Goal: Task Accomplishment & Management: Manage account settings

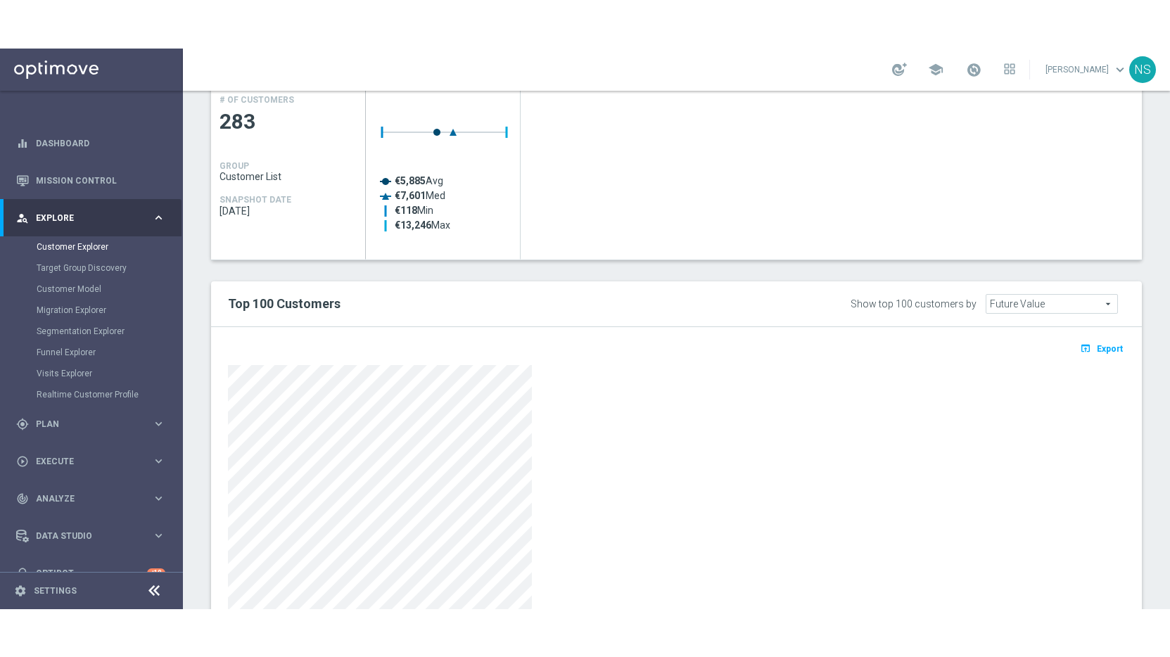
scroll to position [659, 0]
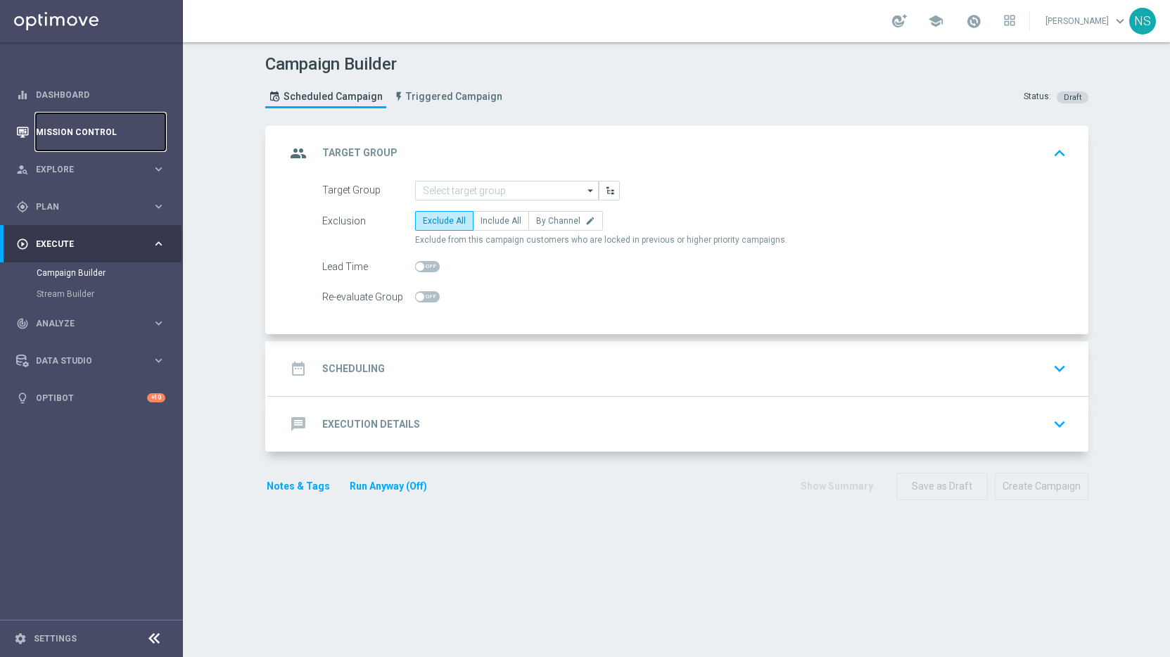
click at [142, 139] on link "Mission Control" at bounding box center [100, 131] width 129 height 37
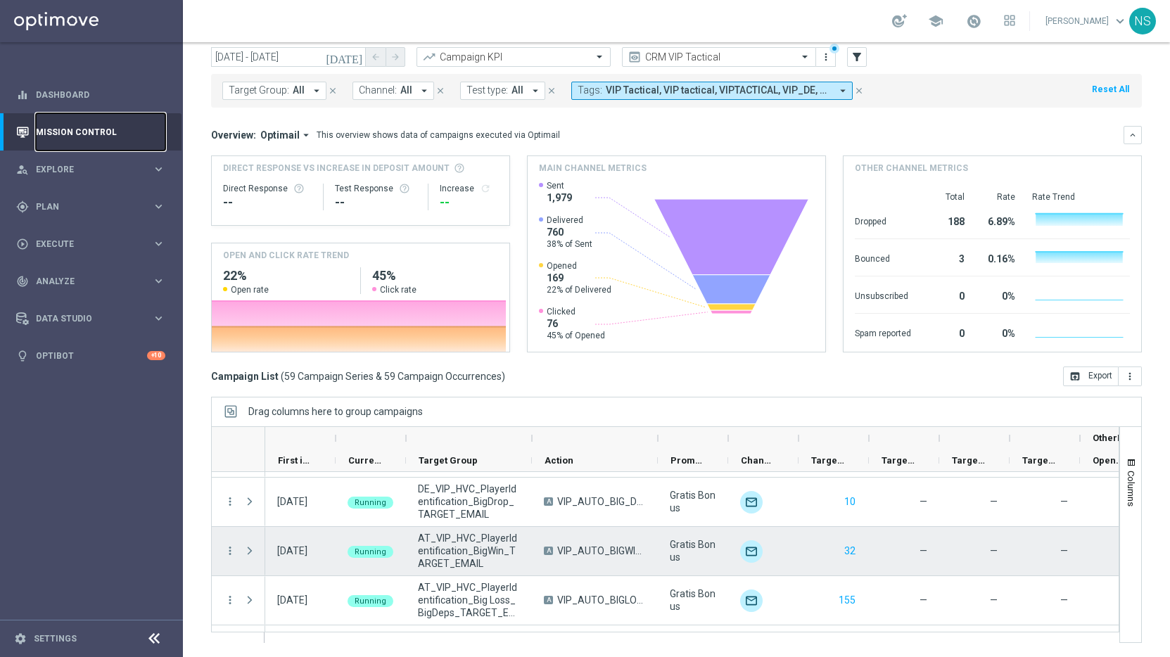
scroll to position [2503, 0]
click at [227, 550] on icon "more_vert" at bounding box center [230, 554] width 13 height 13
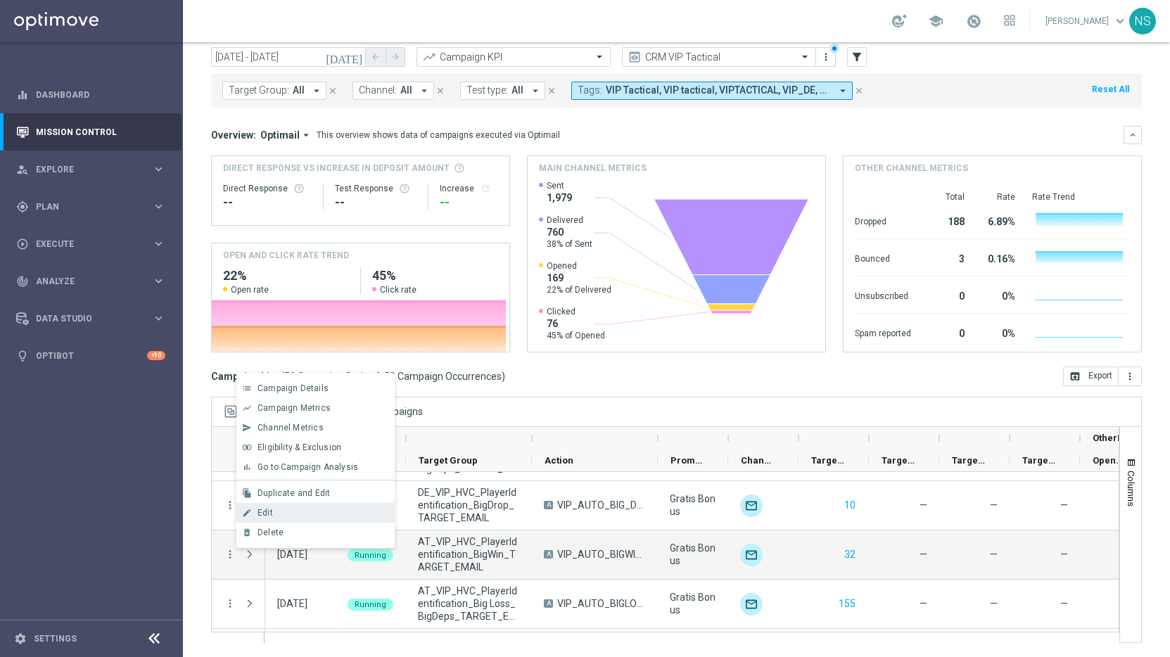
click at [318, 512] on div "Edit" at bounding box center [323, 513] width 131 height 10
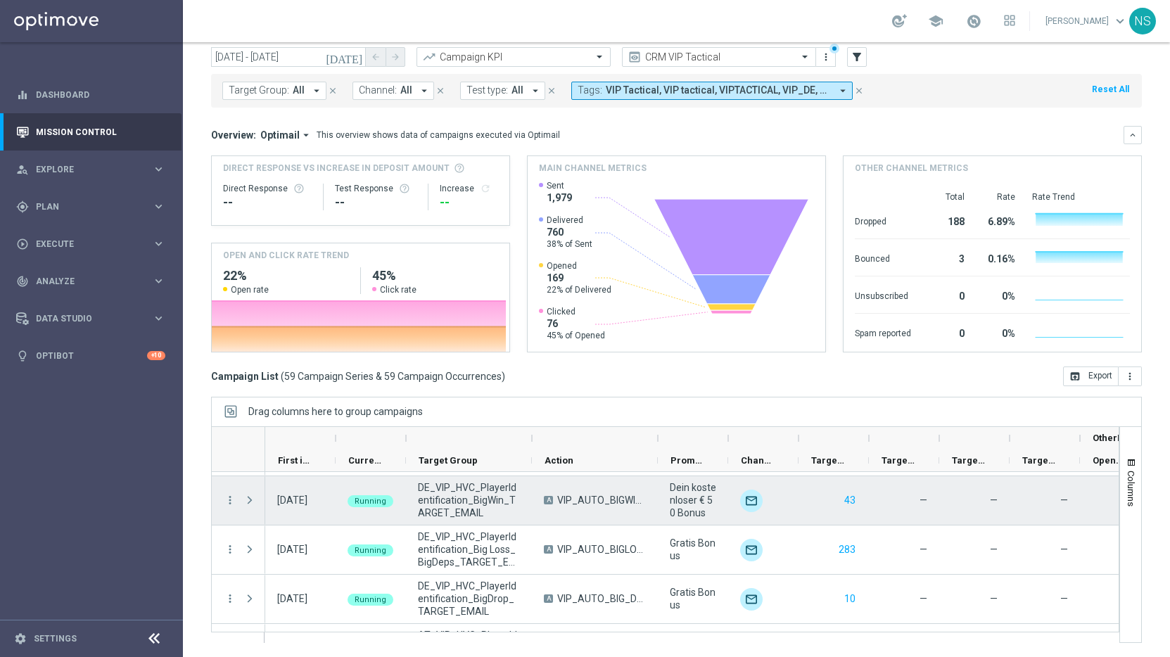
scroll to position [2405, 0]
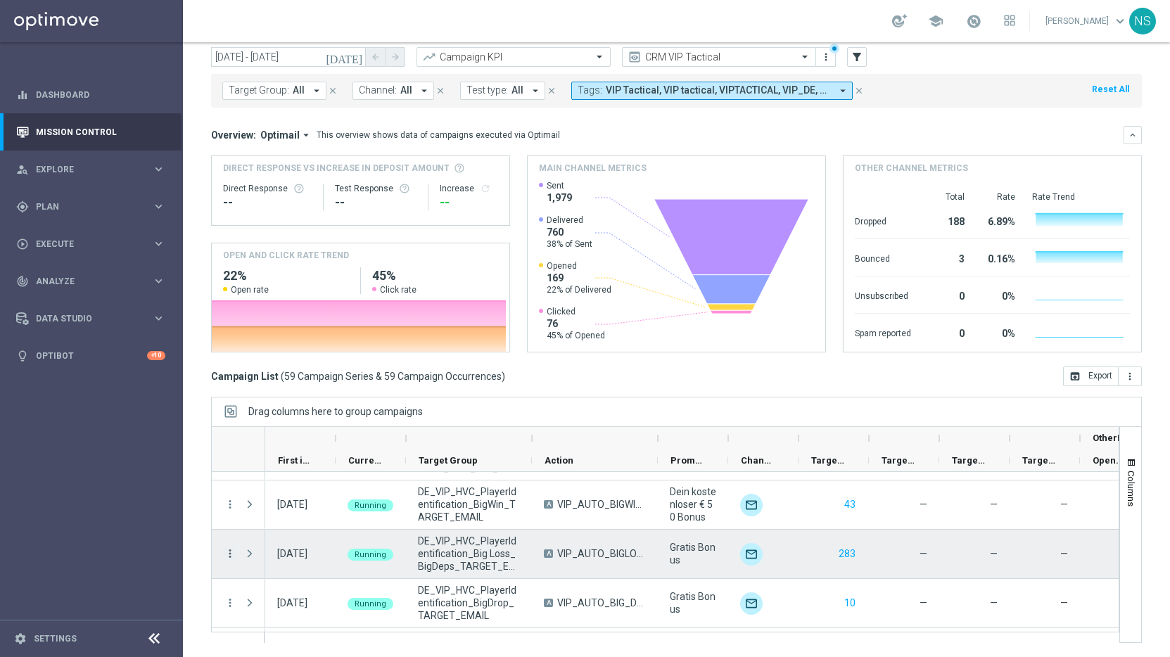
click at [229, 554] on icon "more_vert" at bounding box center [230, 554] width 13 height 13
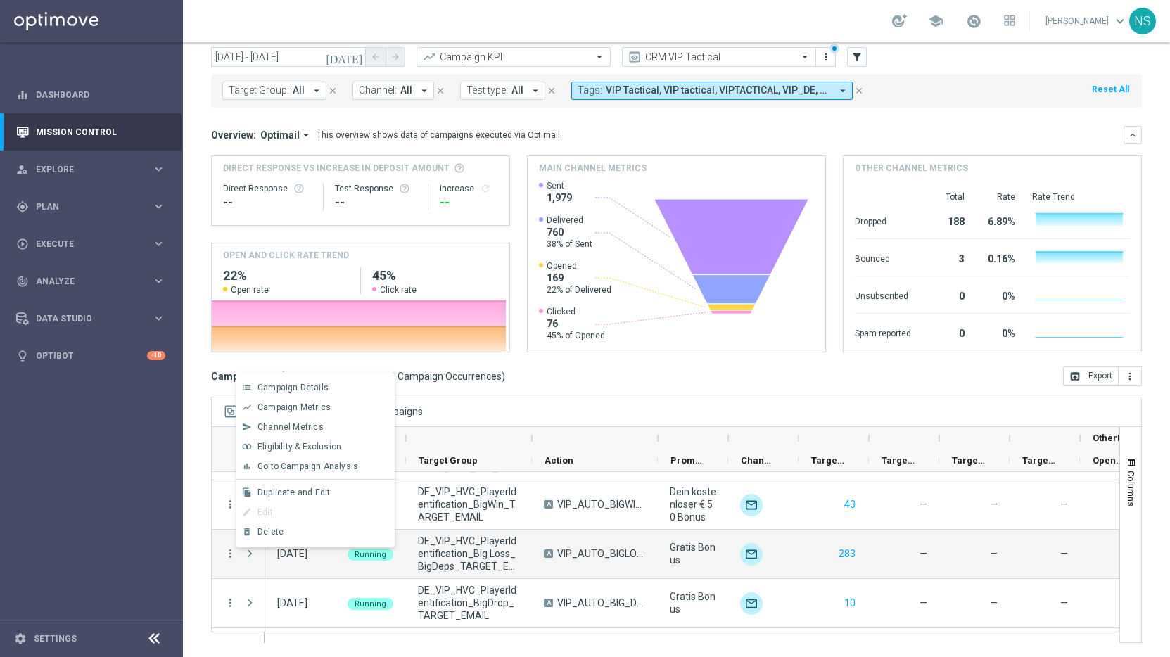
click at [305, 512] on div "edit Edit" at bounding box center [315, 512] width 158 height 20
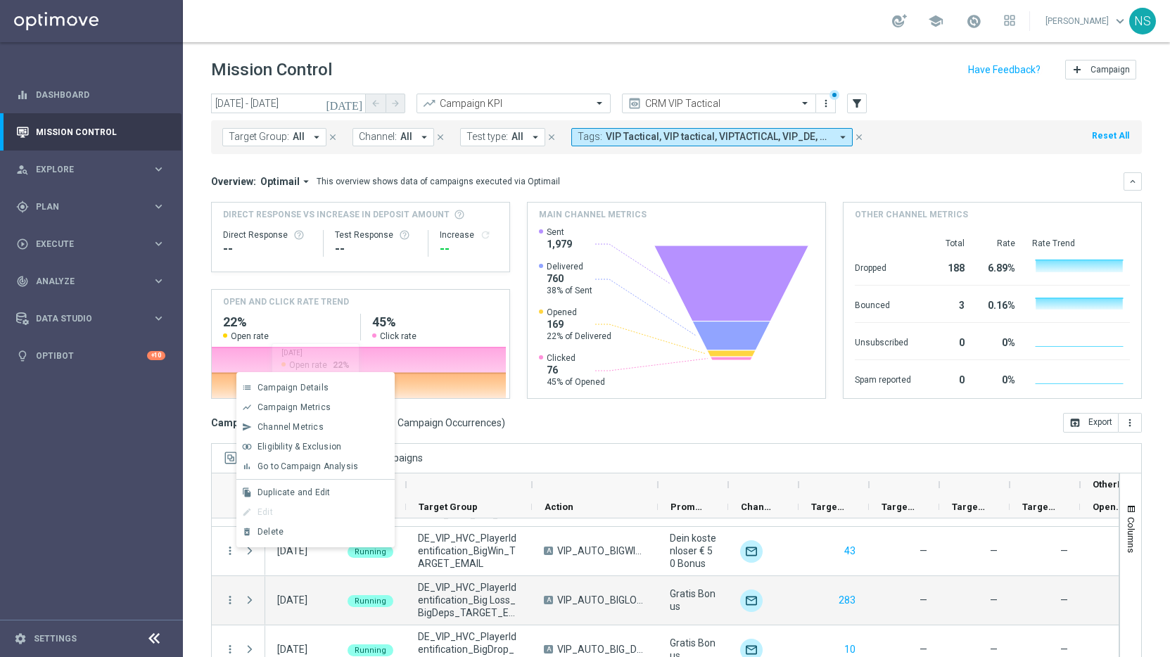
click at [360, 106] on icon "[DATE]" at bounding box center [345, 103] width 38 height 13
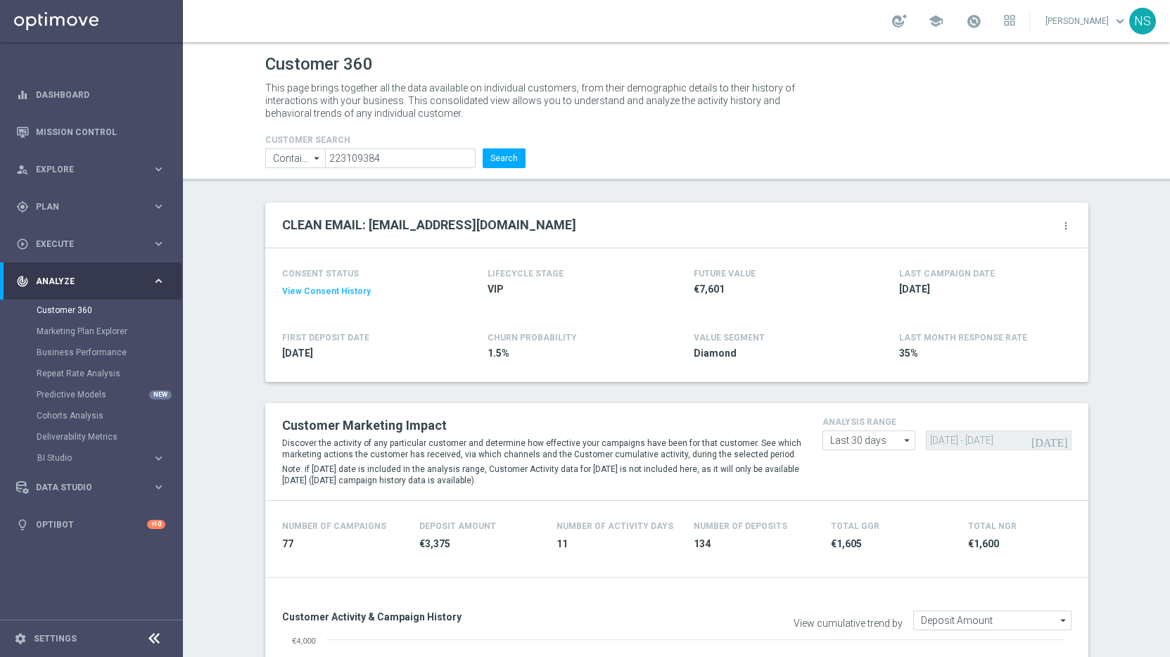
scroll to position [1524, 0]
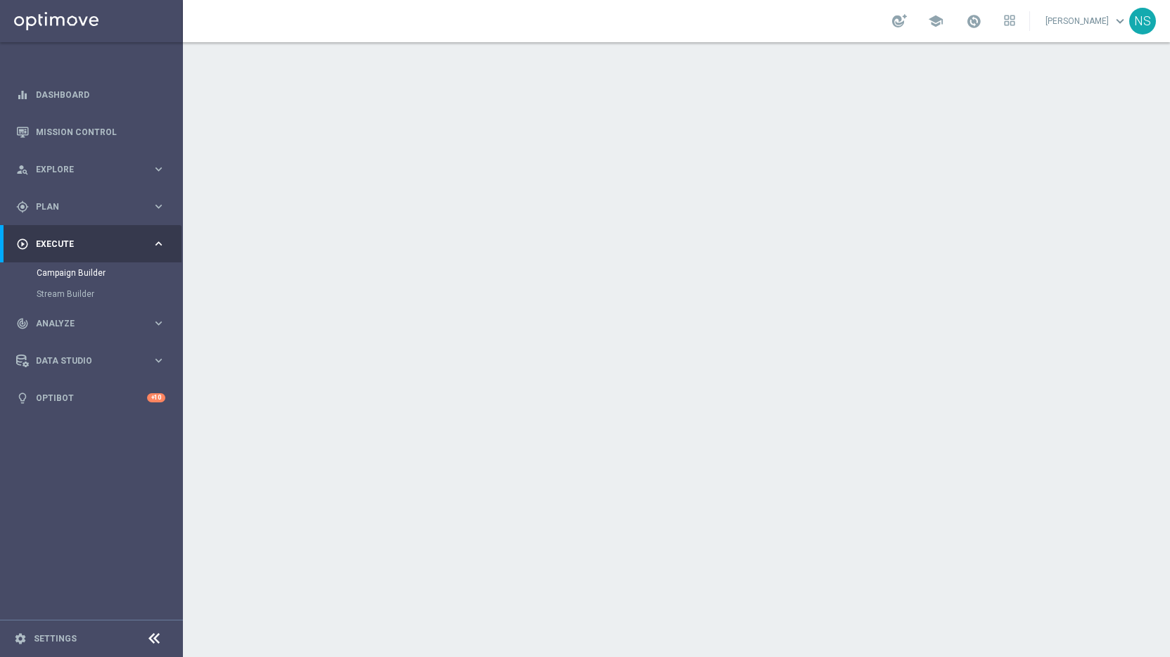
click at [495, 260] on div "done Execution Details keyboard_arrow_down" at bounding box center [679, 275] width 820 height 55
